Goal: Go to known website: Access a specific website the user already knows

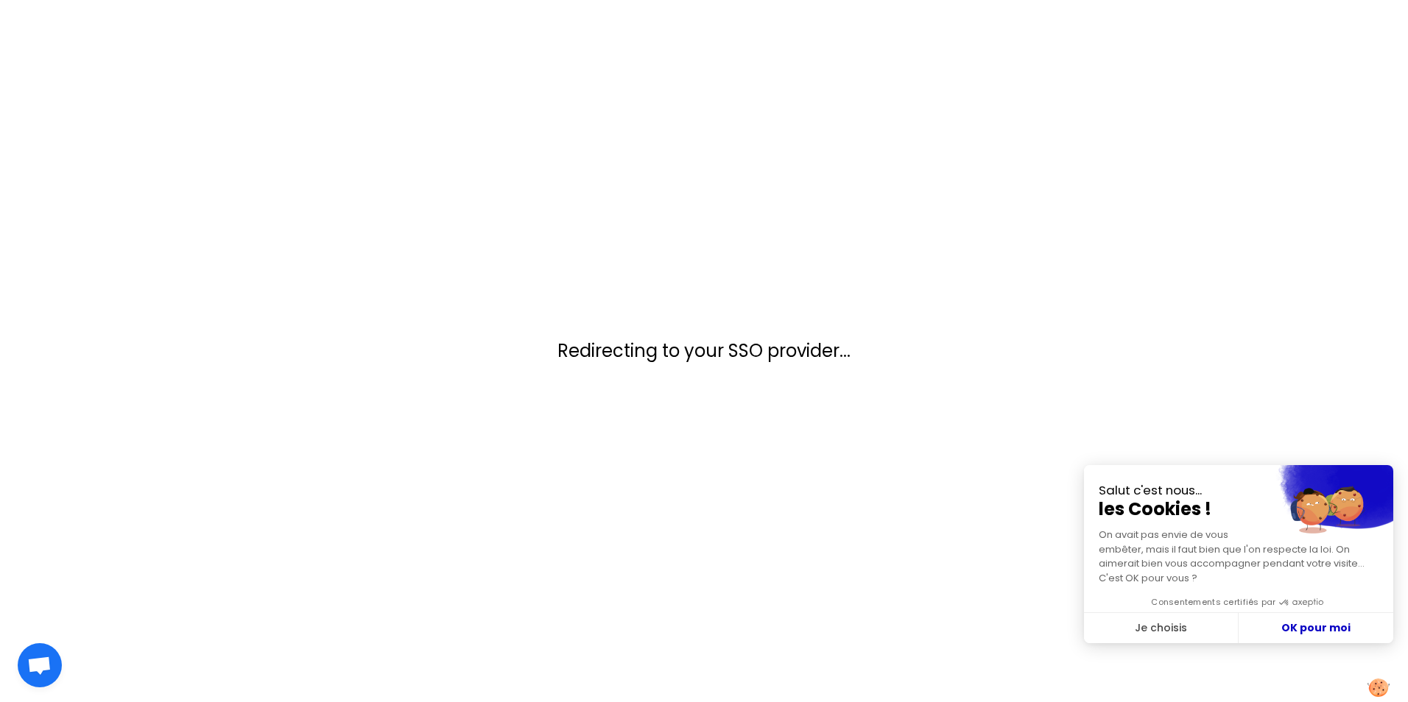
checkbox input "true"
